Goal: Task Accomplishment & Management: Use online tool/utility

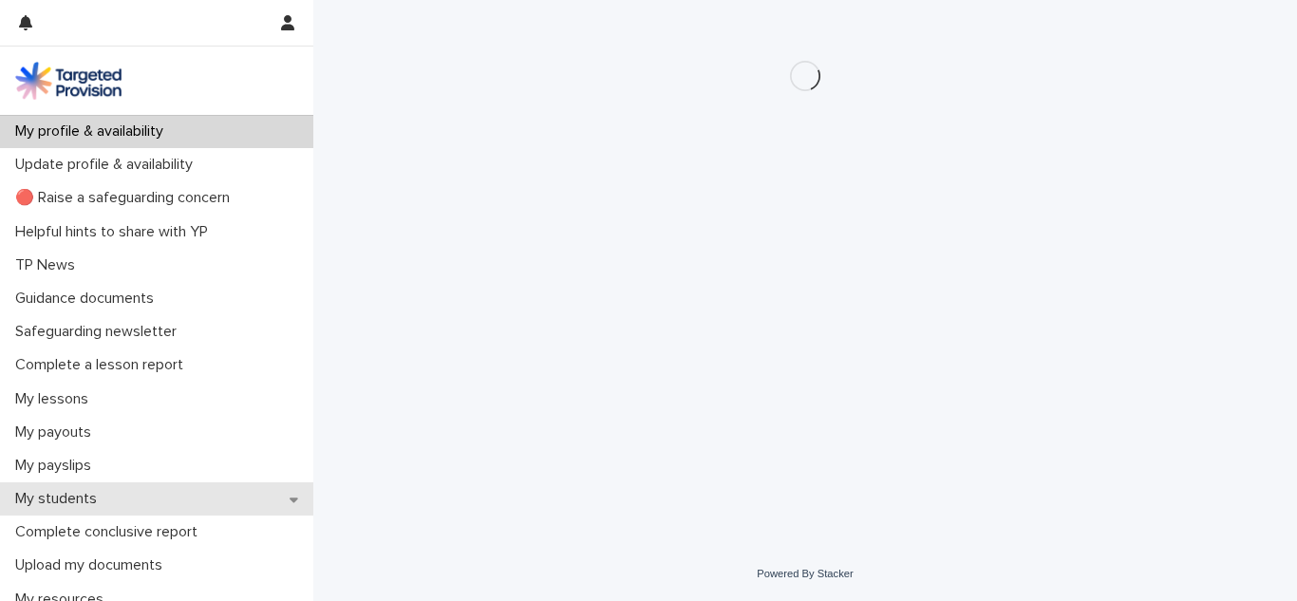
click at [130, 496] on div "My students" at bounding box center [156, 498] width 313 height 33
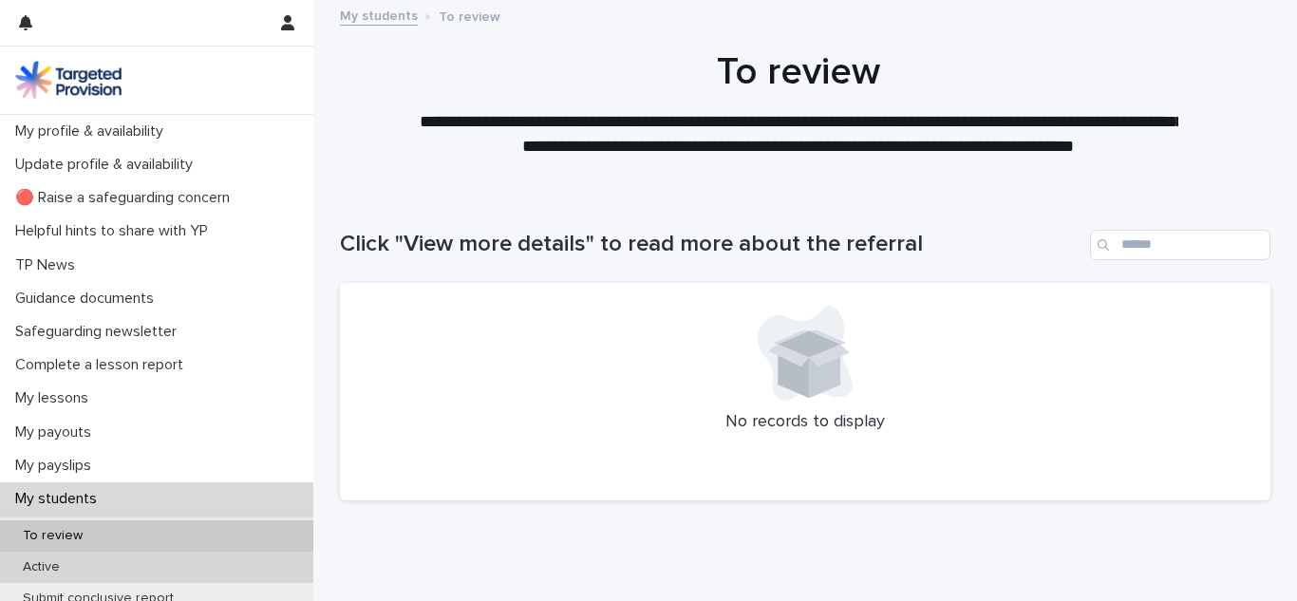
click at [159, 571] on div "Active" at bounding box center [156, 567] width 313 height 31
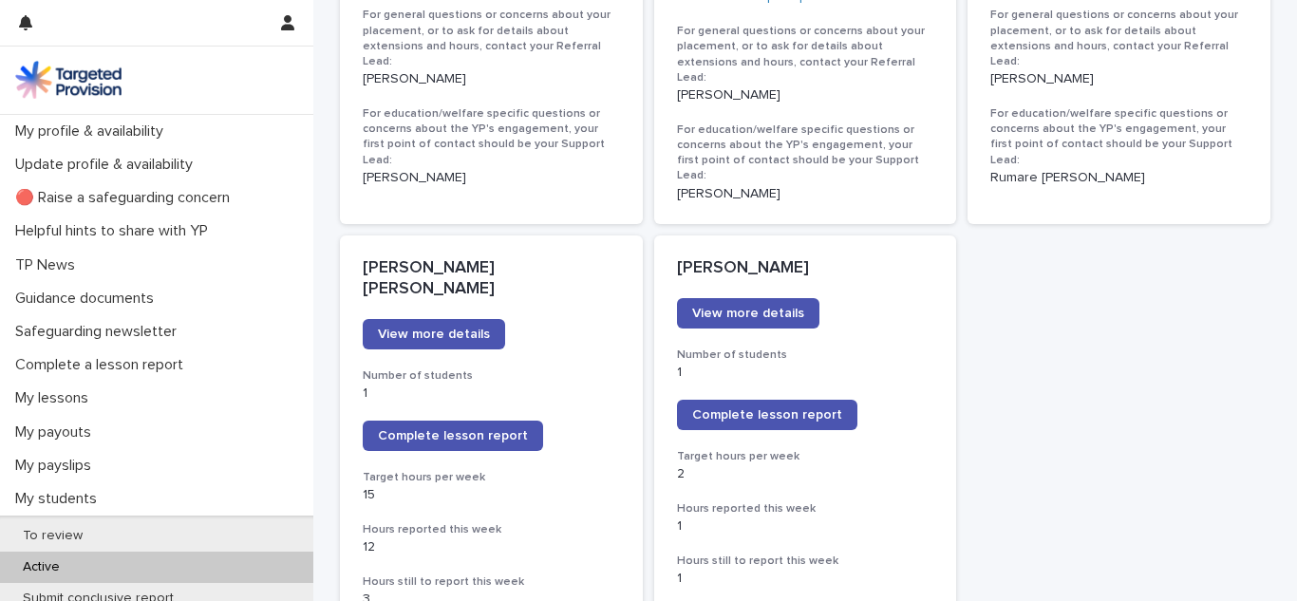
scroll to position [1397, 0]
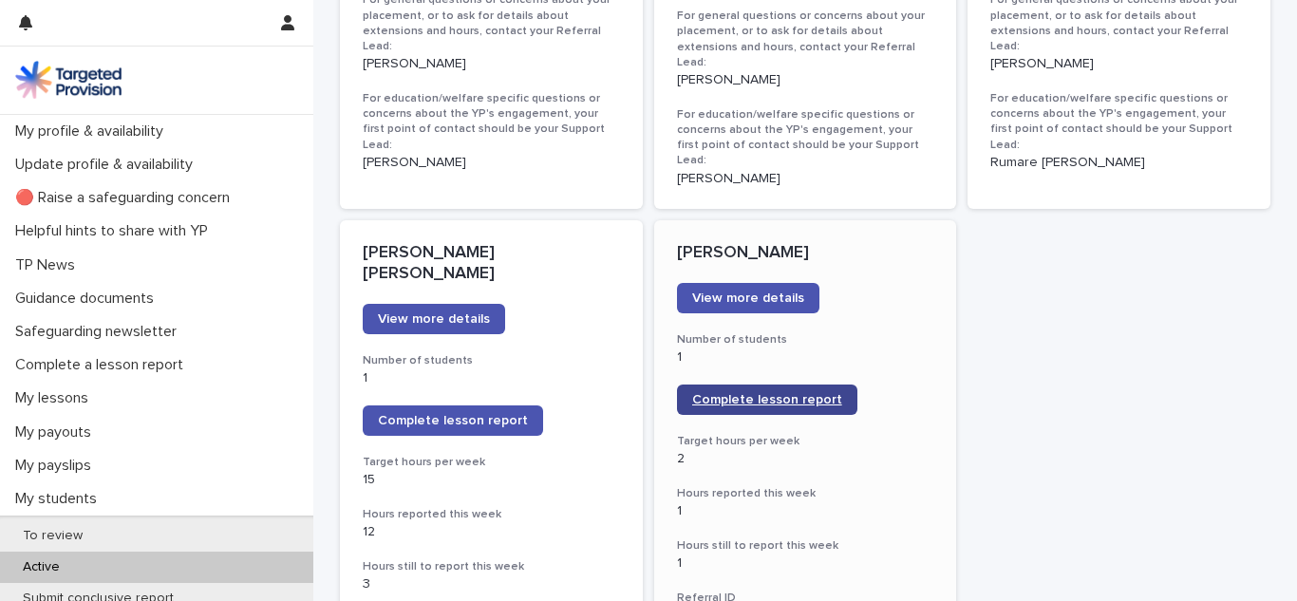
click at [798, 384] on link "Complete lesson report" at bounding box center [767, 399] width 180 height 30
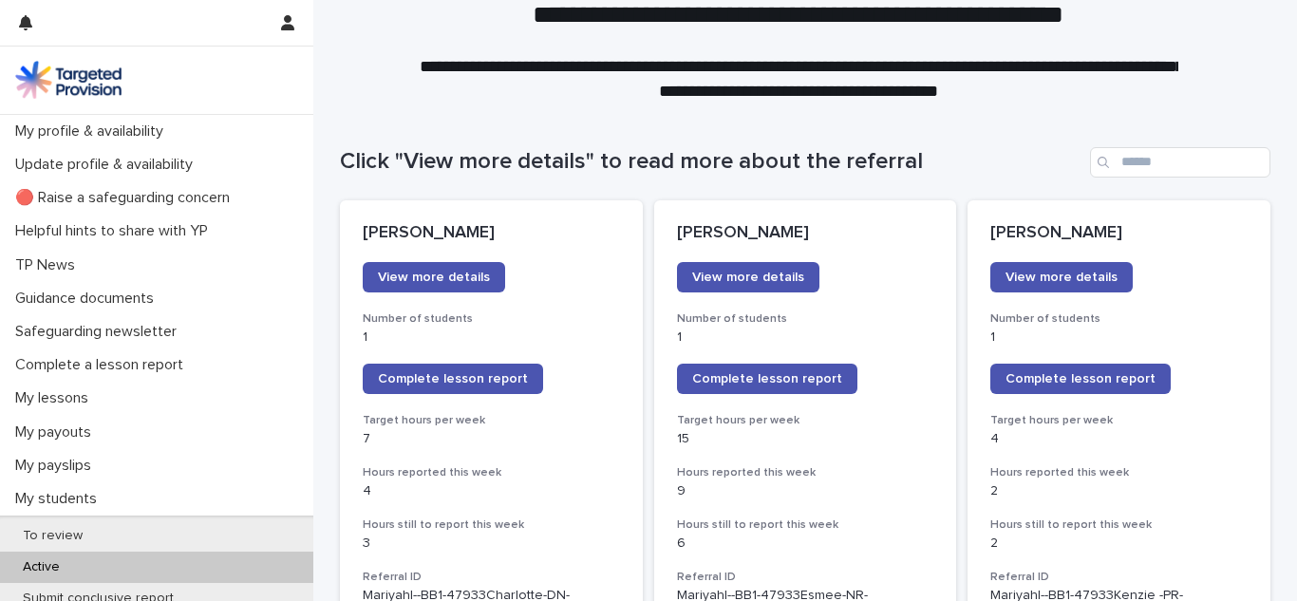
scroll to position [91, 0]
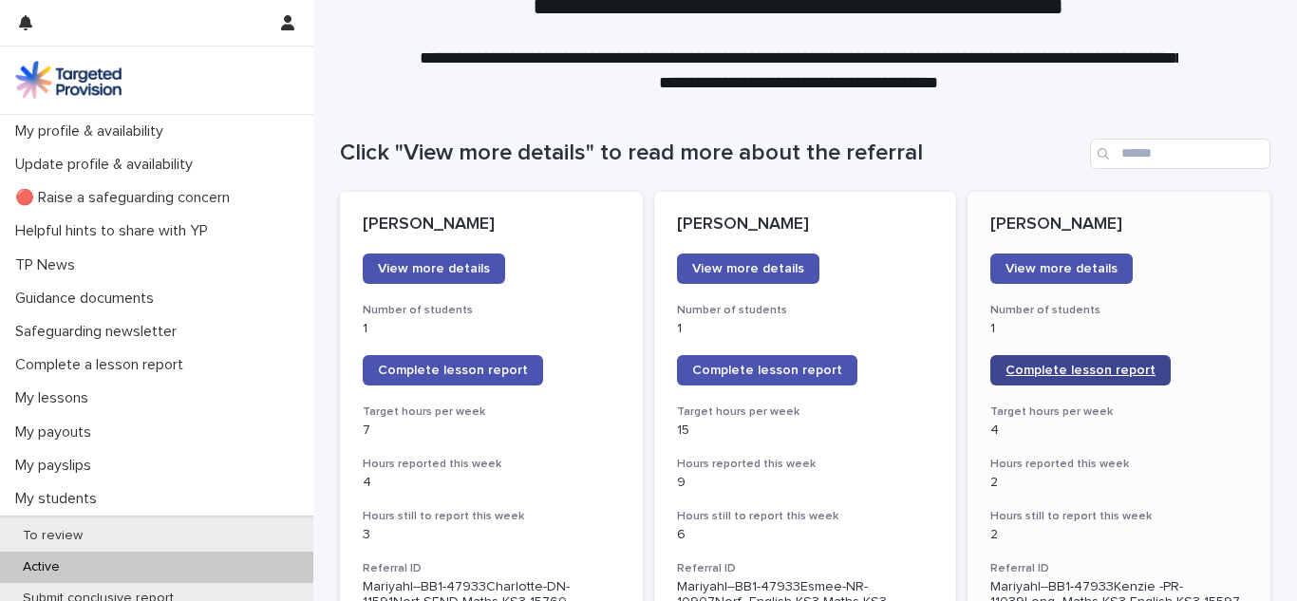
click at [1021, 367] on span "Complete lesson report" at bounding box center [1080, 370] width 150 height 13
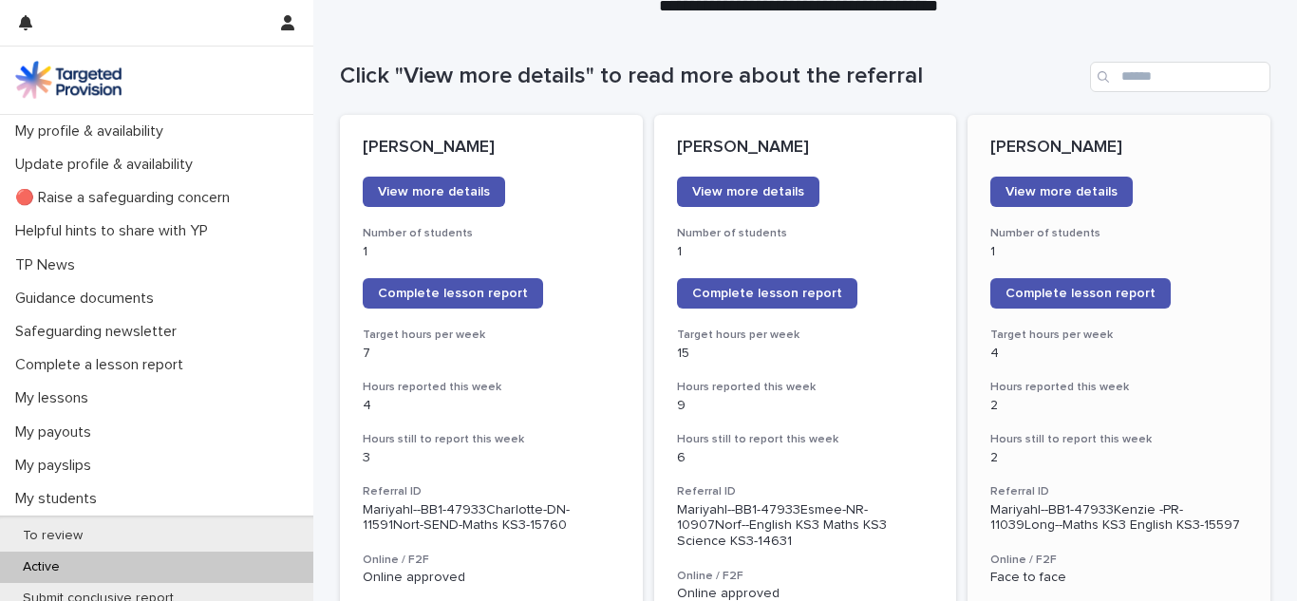
scroll to position [225, 0]
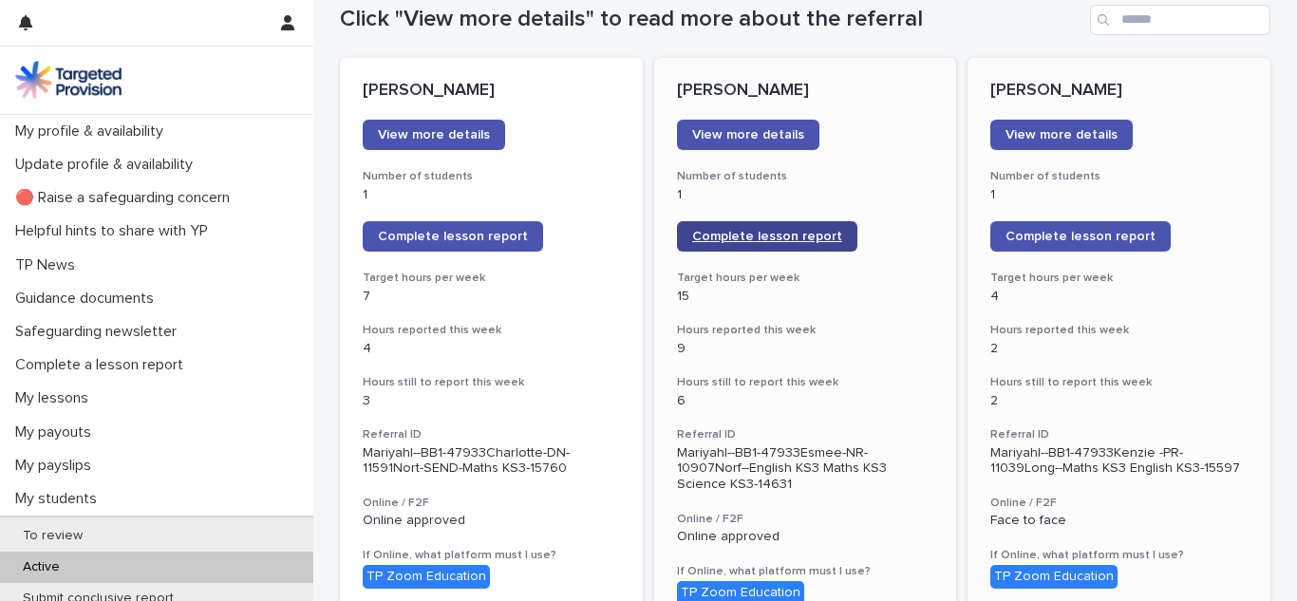
click at [774, 227] on link "Complete lesson report" at bounding box center [767, 236] width 180 height 30
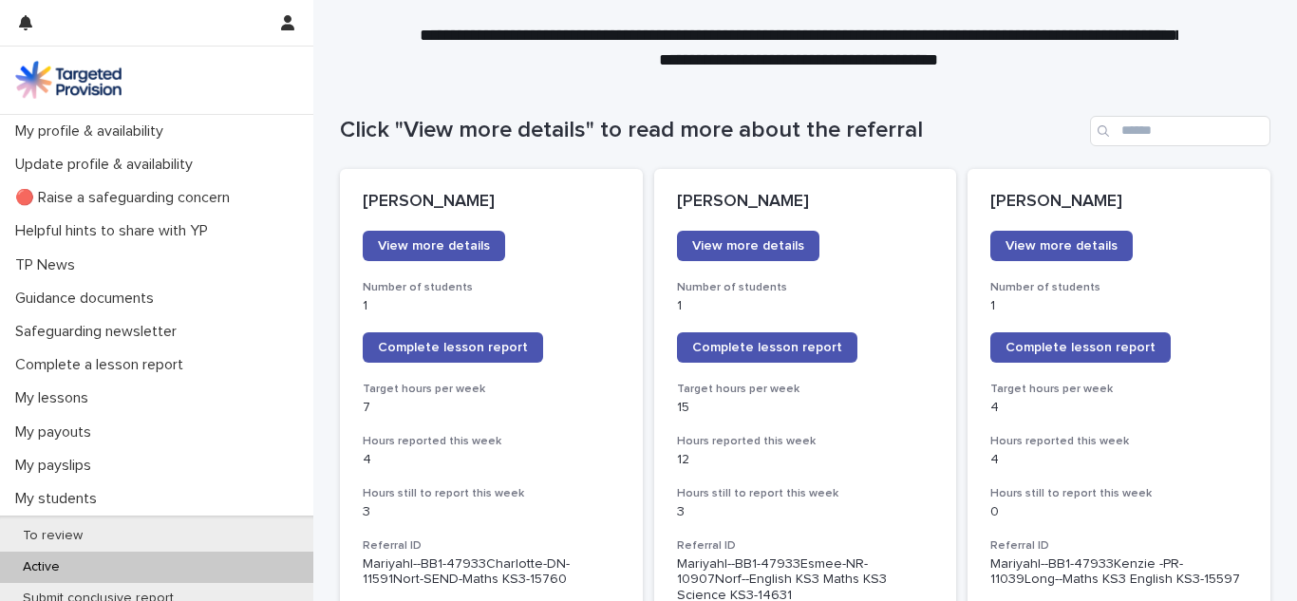
scroll to position [115, 0]
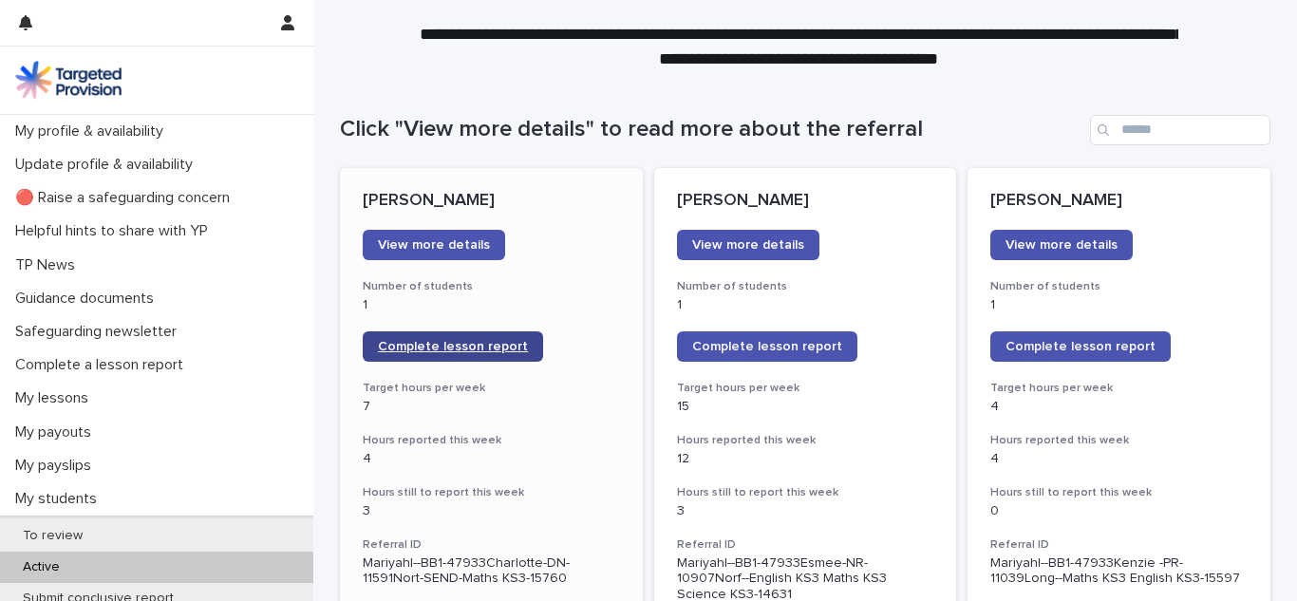
click at [449, 346] on span "Complete lesson report" at bounding box center [453, 346] width 150 height 13
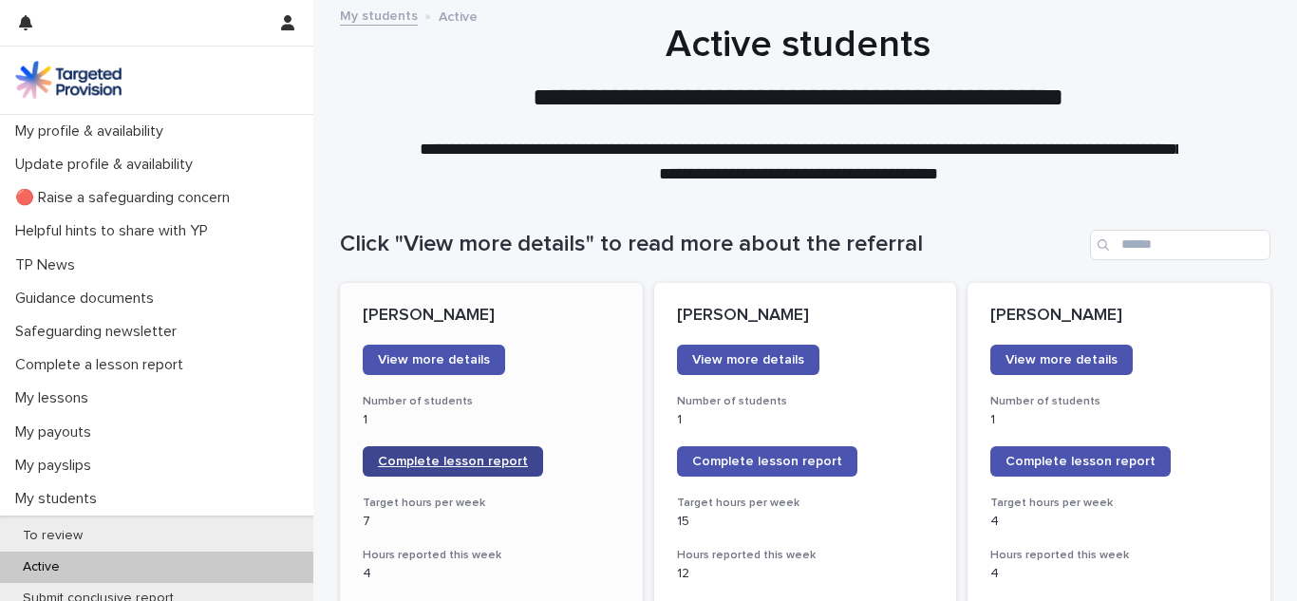
click at [458, 462] on span "Complete lesson report" at bounding box center [453, 461] width 150 height 13
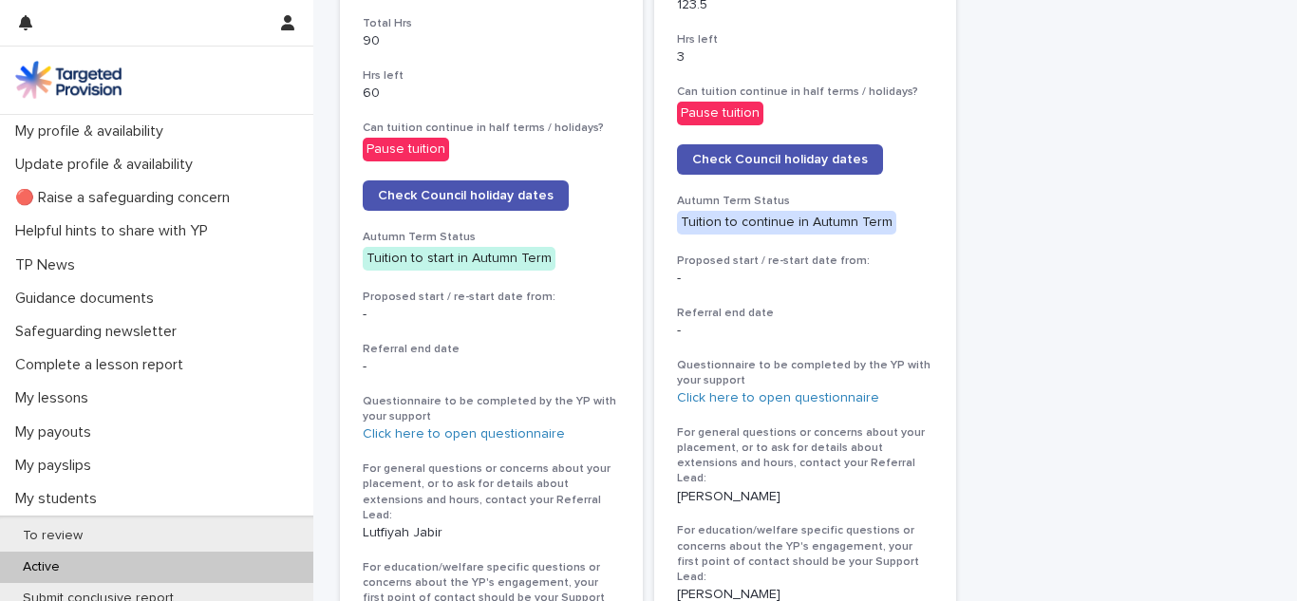
scroll to position [2323, 0]
